Goal: Transaction & Acquisition: Purchase product/service

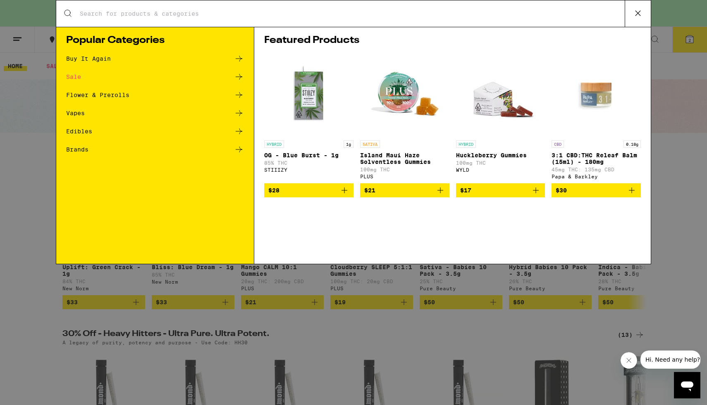
click at [213, 11] on input "Search for Products" at bounding box center [351, 13] width 545 height 7
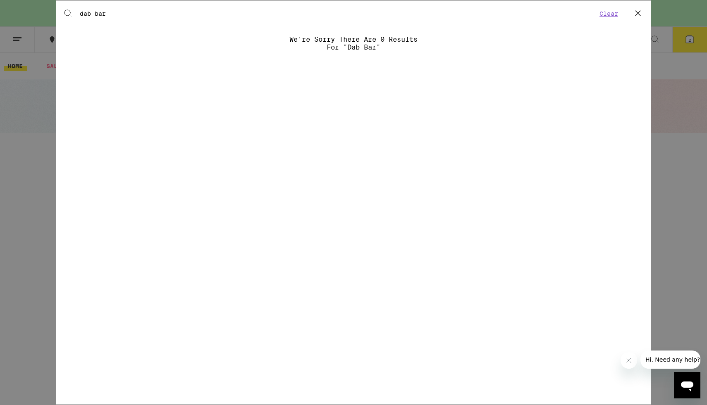
click at [95, 16] on input "dab bar" at bounding box center [337, 13] width 517 height 7
type input "dabbar"
click at [63, 63] on div "We're sorry there are 0 results for "dabbar"" at bounding box center [353, 216] width 594 height 361
click at [10, 145] on div "Search for Products dabbar Clear We're sorry there are 0 results for "dabbar"" at bounding box center [353, 202] width 707 height 405
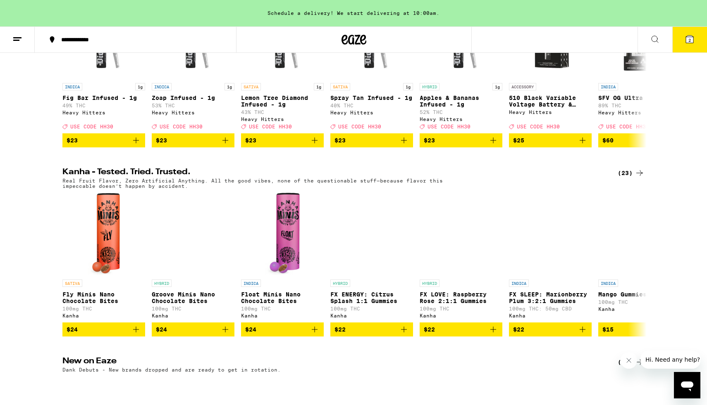
scroll to position [482, 0]
